Goal: Use online tool/utility: Utilize a website feature to perform a specific function

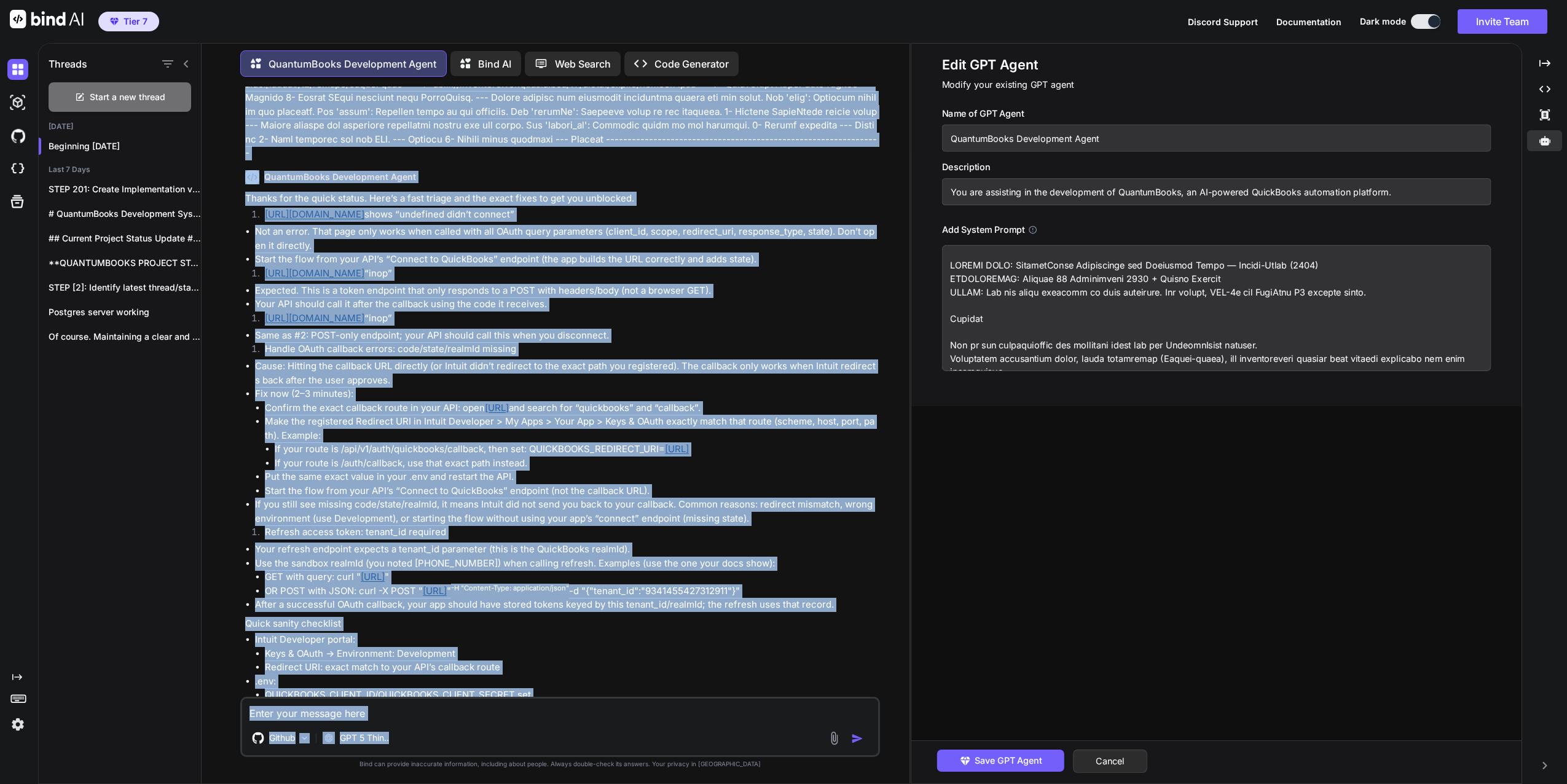
scroll to position [3583, 0]
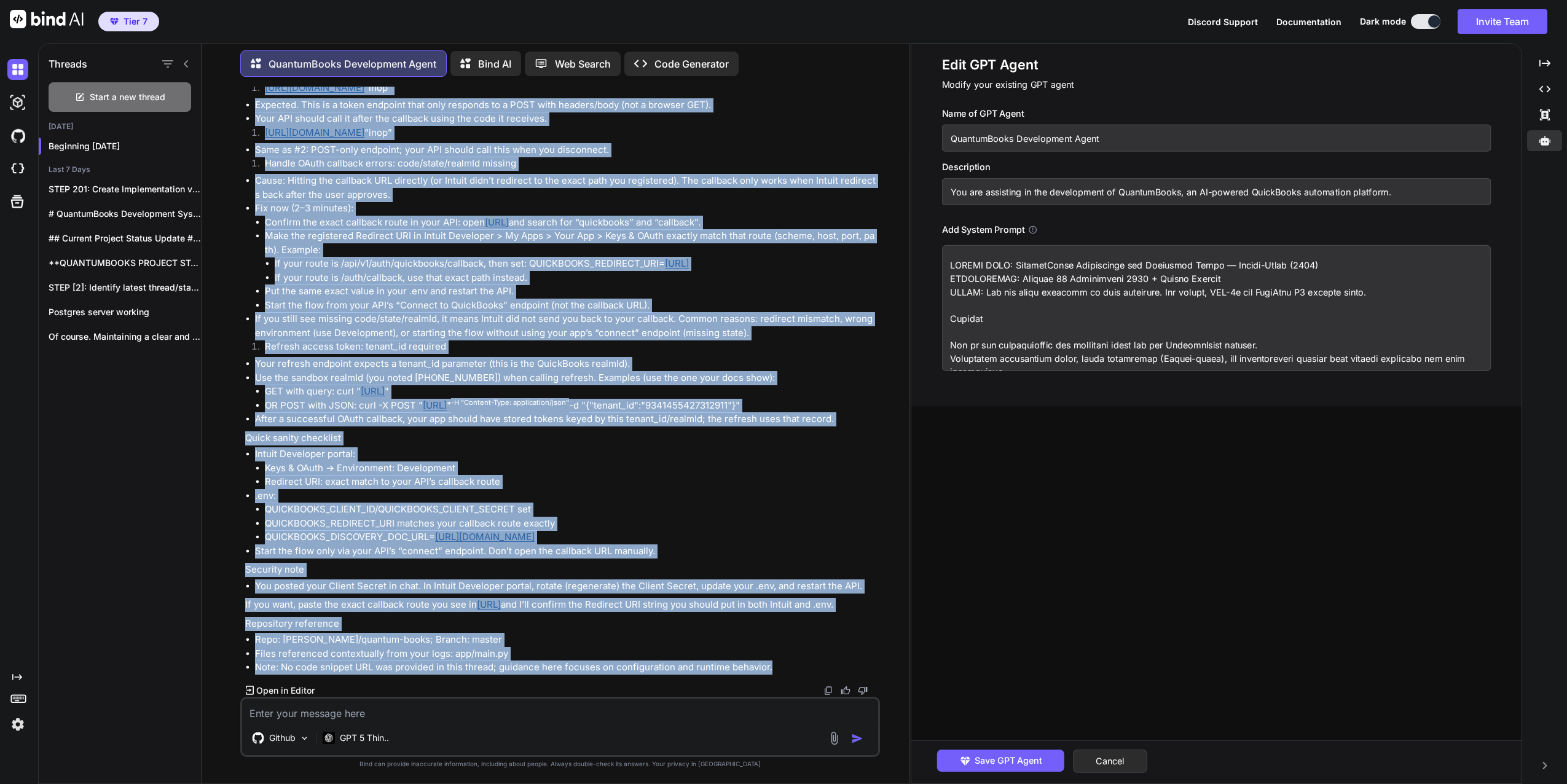
drag, startPoint x: 244, startPoint y: 120, endPoint x: 840, endPoint y: 665, distance: 807.6
click at [840, 665] on div "You QuantumBooks Development Agent STEP 266: Re-run the .env updater with corre…" at bounding box center [561, 392] width 637 height 610
copy div "(venv) PS D:\quantum-books> uvicorn app.main:app --reload INFO: Will watch for …"
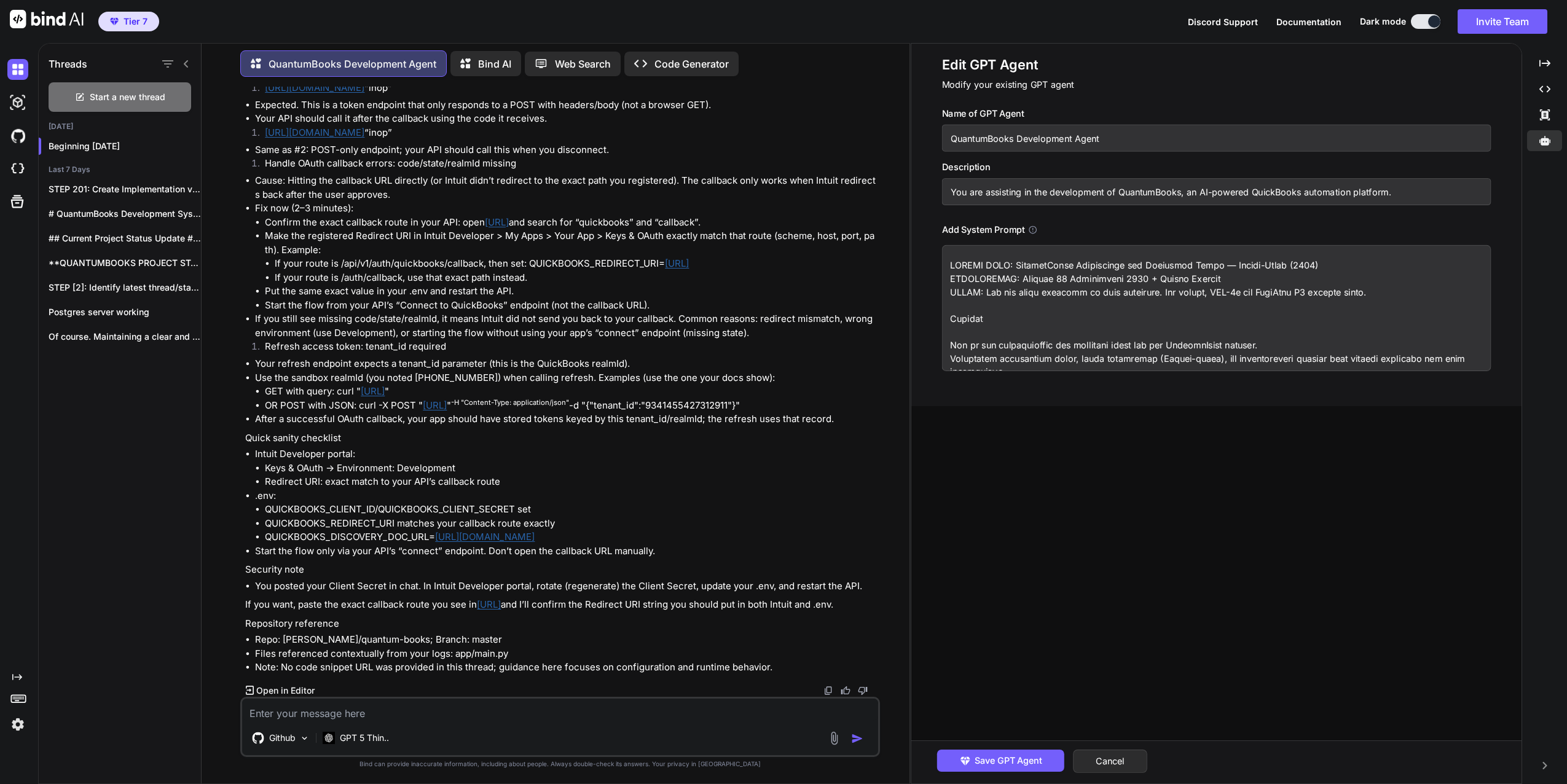
click at [1260, 300] on textarea at bounding box center [1216, 308] width 549 height 126
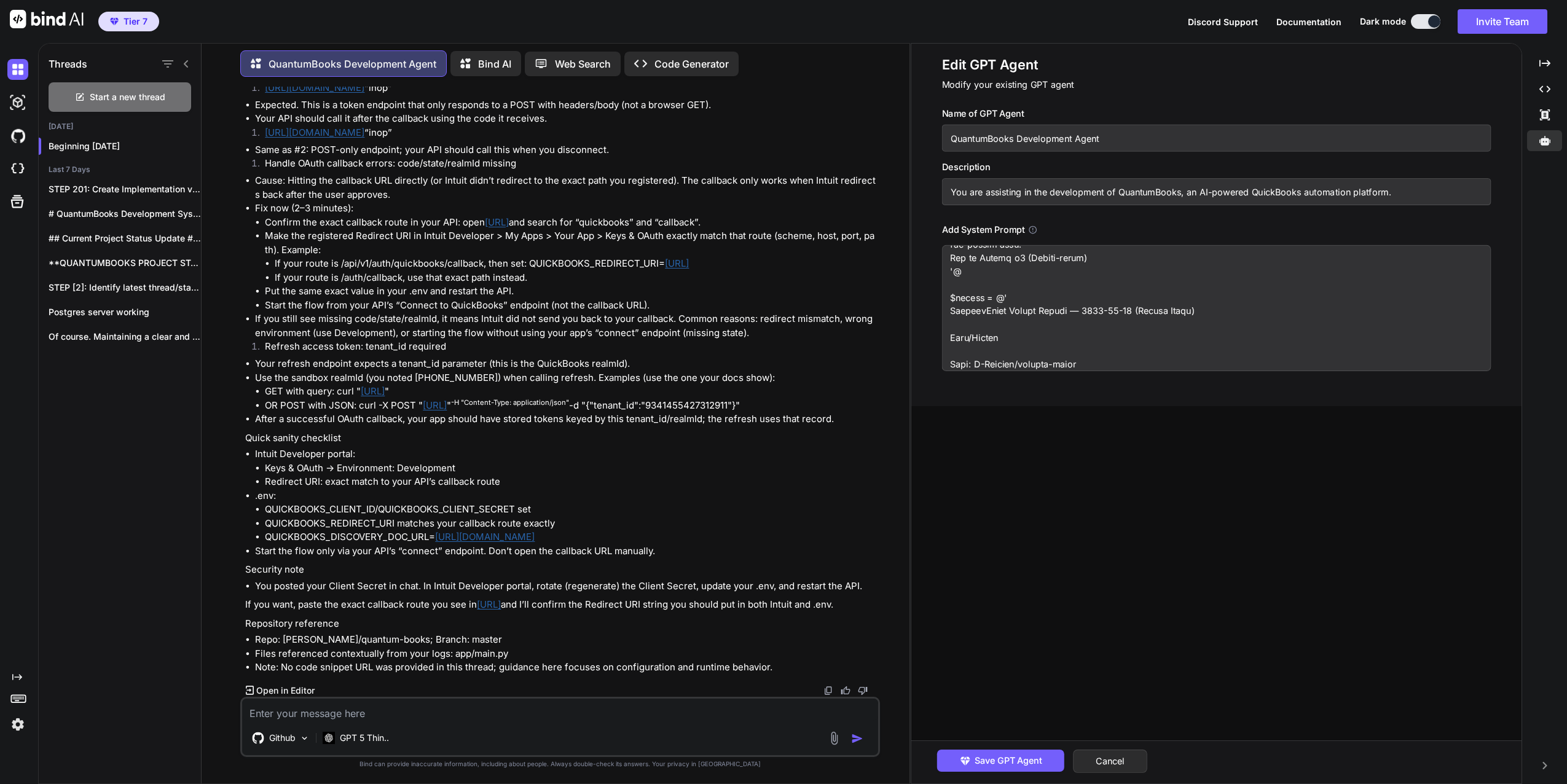
scroll to position [1661, 0]
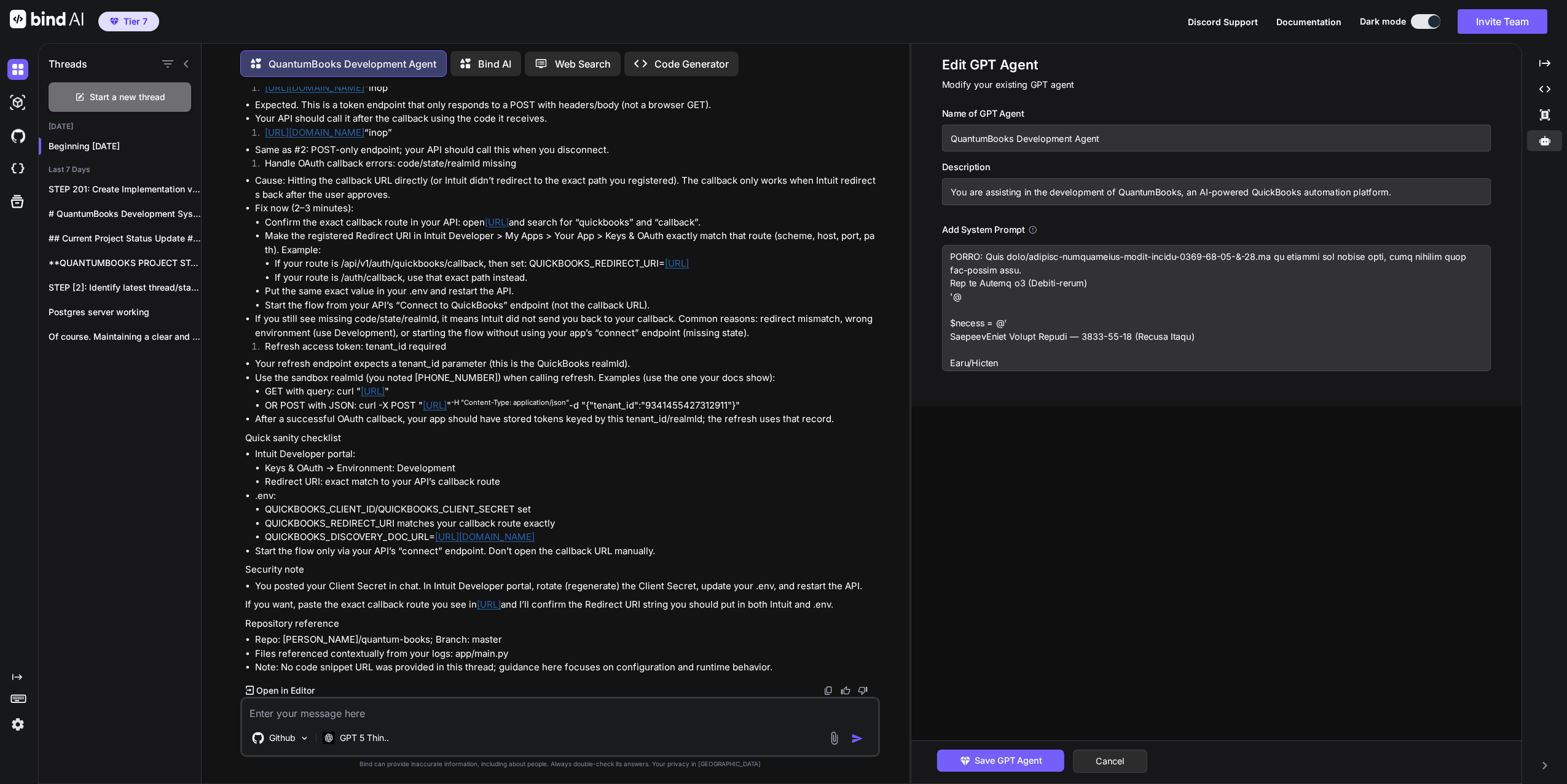
drag, startPoint x: 1433, startPoint y: 360, endPoint x: 946, endPoint y: 271, distance: 495.1
click at [946, 271] on textarea at bounding box center [1216, 308] width 549 height 126
click at [1007, 289] on textarea at bounding box center [1216, 308] width 549 height 126
click at [1013, 293] on textarea at bounding box center [1216, 308] width 549 height 126
drag, startPoint x: 1004, startPoint y: 297, endPoint x: 942, endPoint y: 272, distance: 66.9
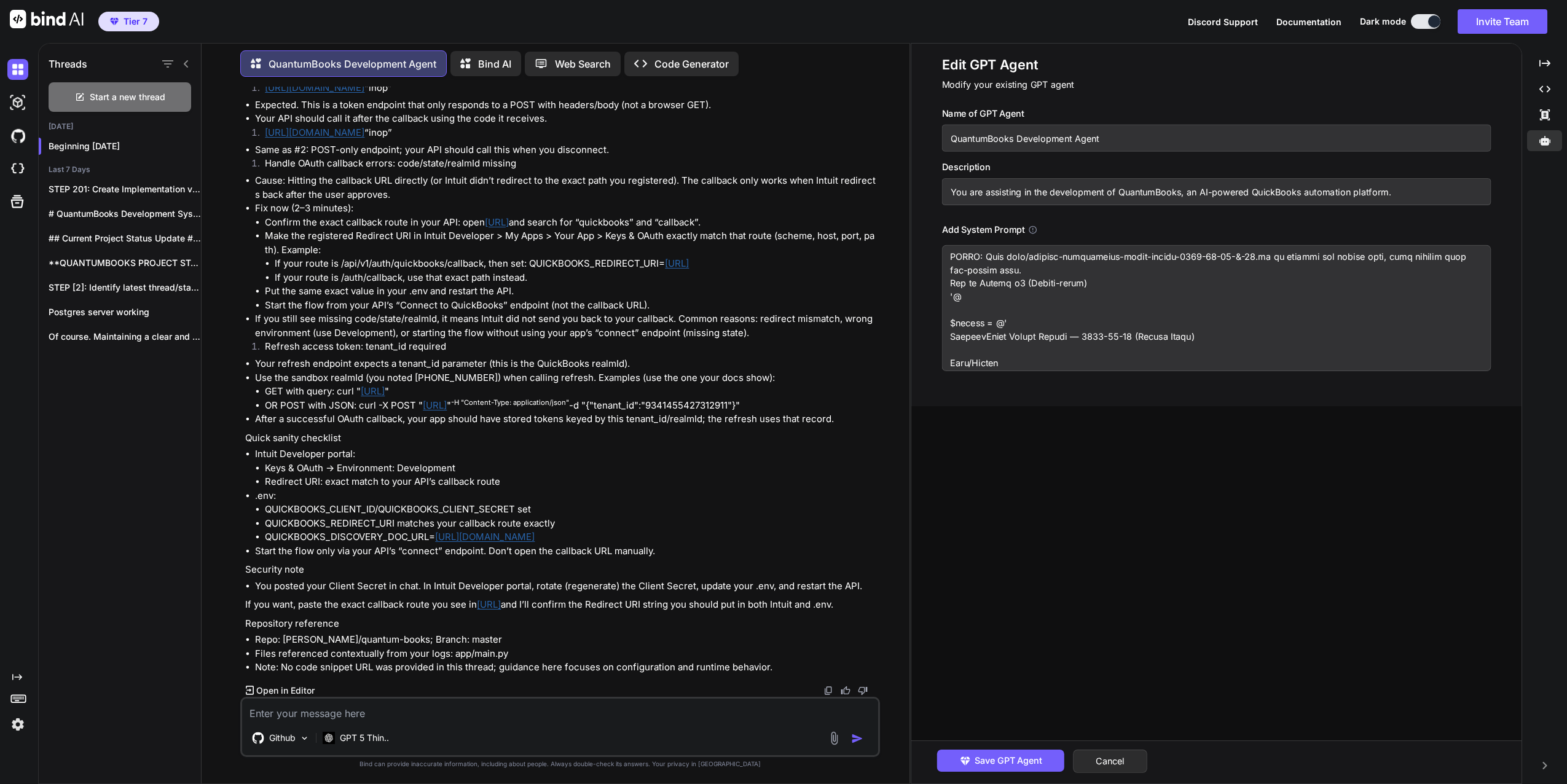
click at [942, 272] on textarea at bounding box center [1216, 308] width 549 height 126
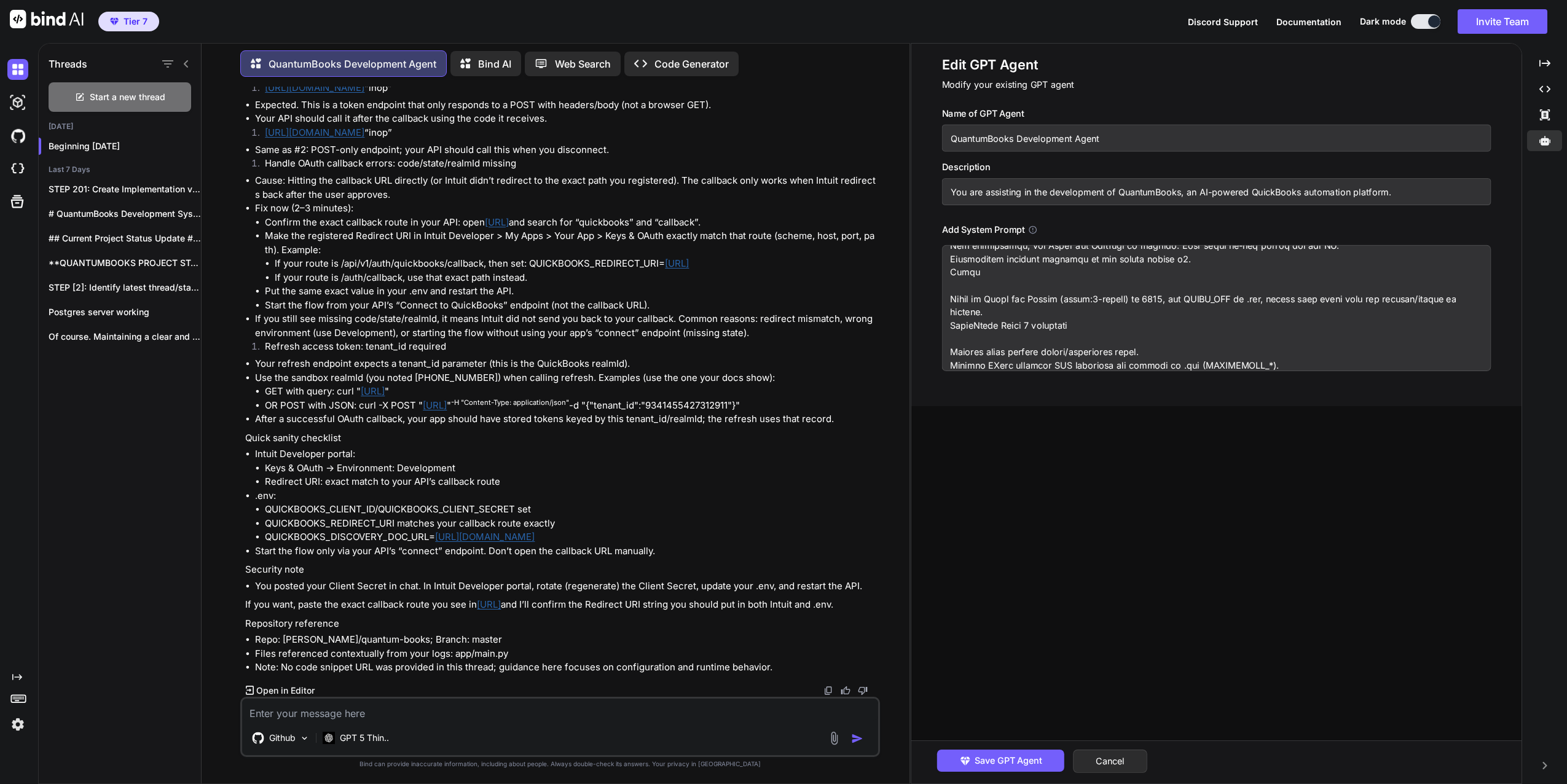
scroll to position [3090, 0]
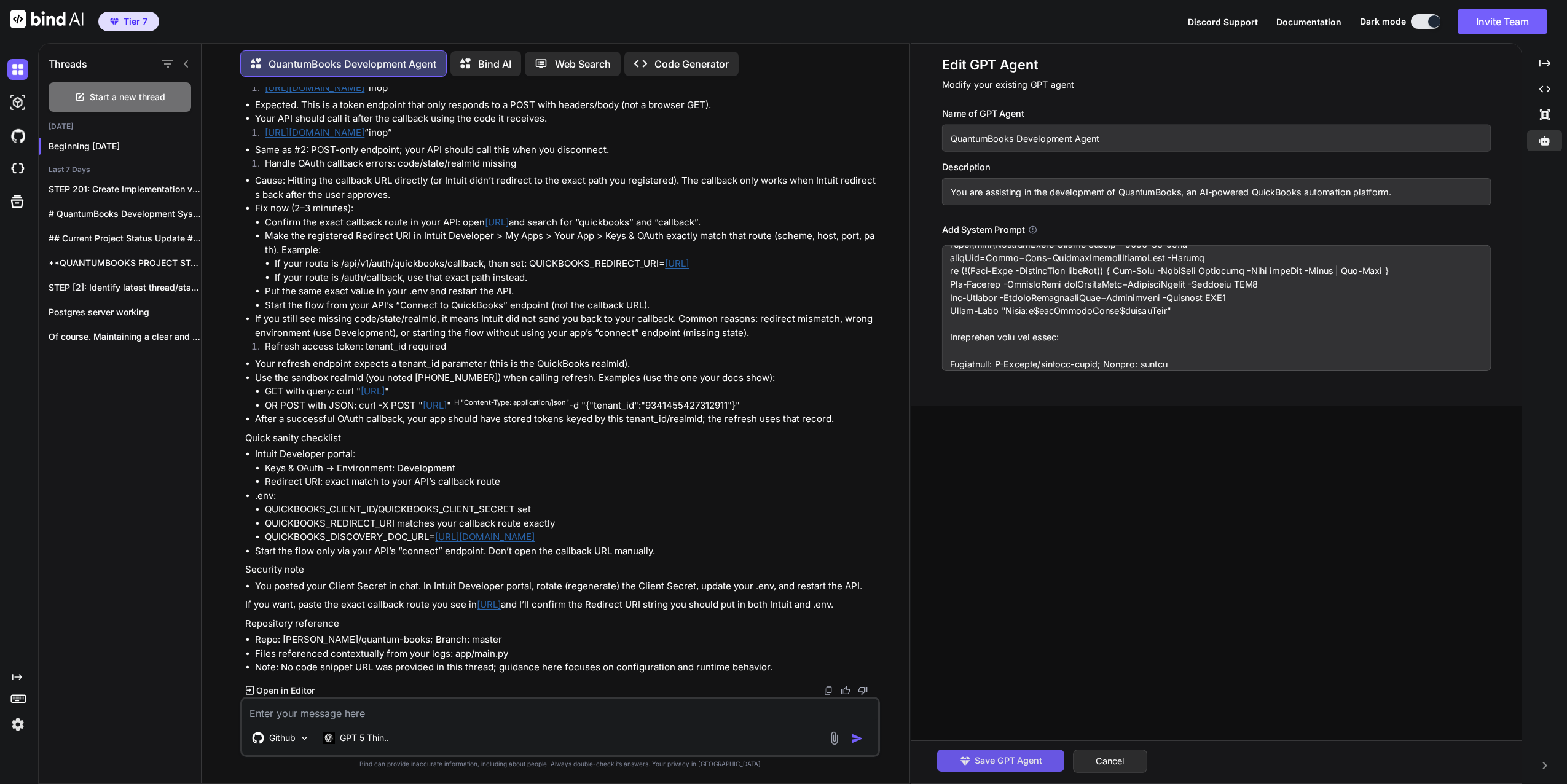
click at [1010, 754] on span "Save GPT Agent" at bounding box center [1008, 761] width 67 height 13
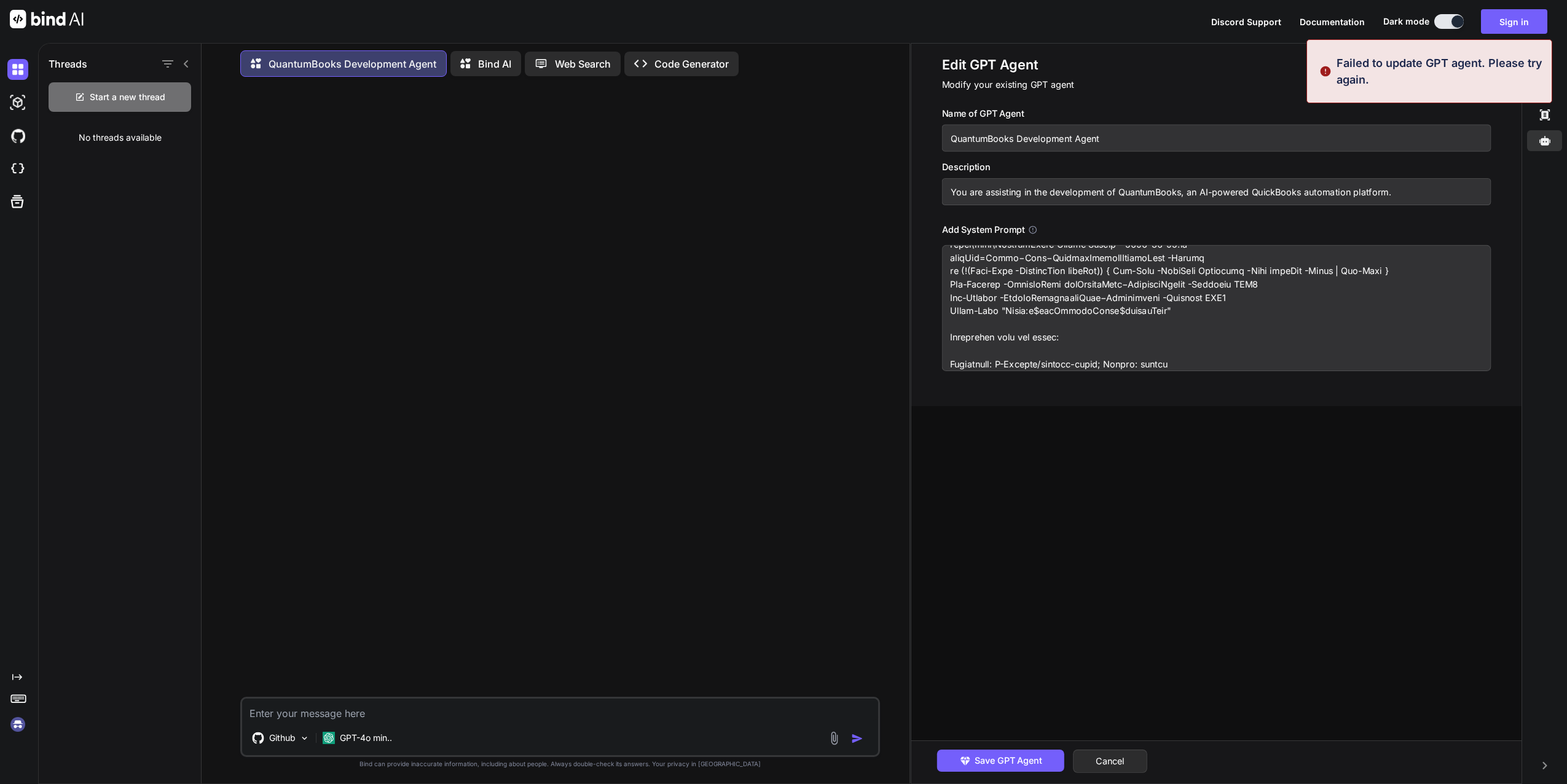
scroll to position [0, 0]
